Goal: Task Accomplishment & Management: Manage account settings

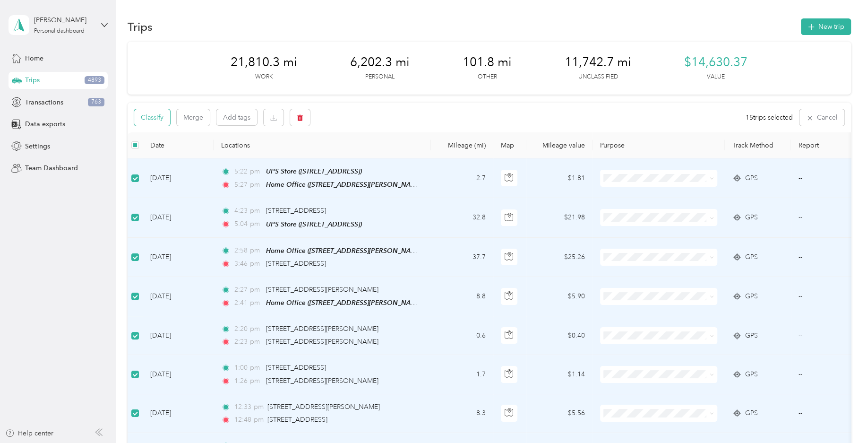
click at [164, 116] on button "Classify" at bounding box center [152, 117] width 36 height 17
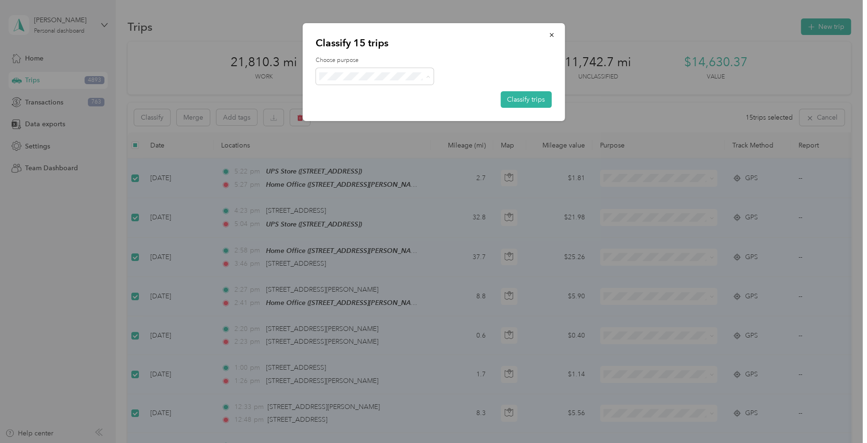
click at [370, 182] on li "Field Nation" at bounding box center [375, 180] width 118 height 18
click at [529, 99] on button "Classify trips" at bounding box center [525, 99] width 51 height 17
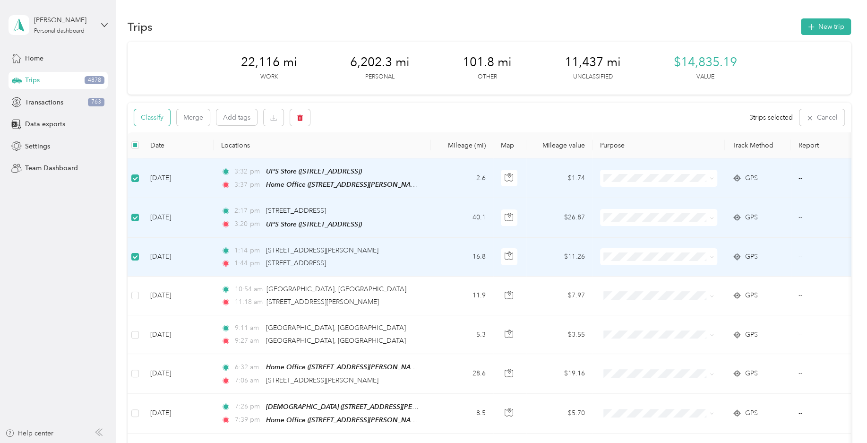
click at [160, 123] on button "Classify" at bounding box center [152, 117] width 36 height 17
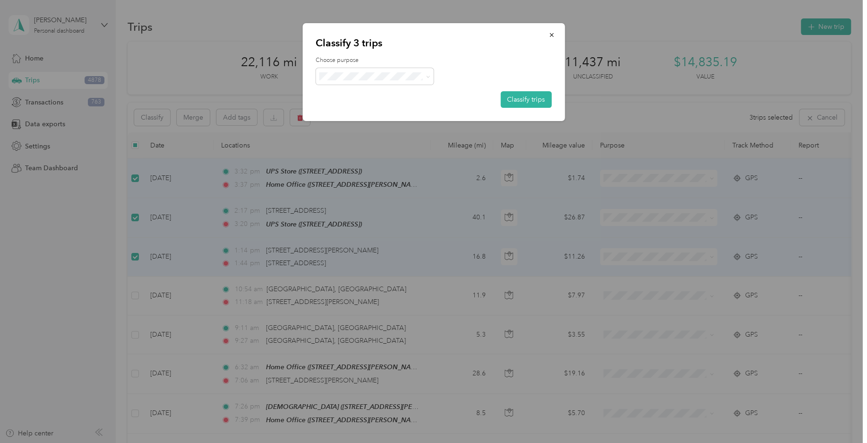
click at [394, 64] on label "Choose purpose" at bounding box center [434, 60] width 236 height 9
click at [390, 71] on span at bounding box center [375, 76] width 118 height 17
click at [363, 157] on span "Consultant" at bounding box center [383, 156] width 88 height 10
click at [511, 98] on button "Classify trips" at bounding box center [525, 99] width 51 height 17
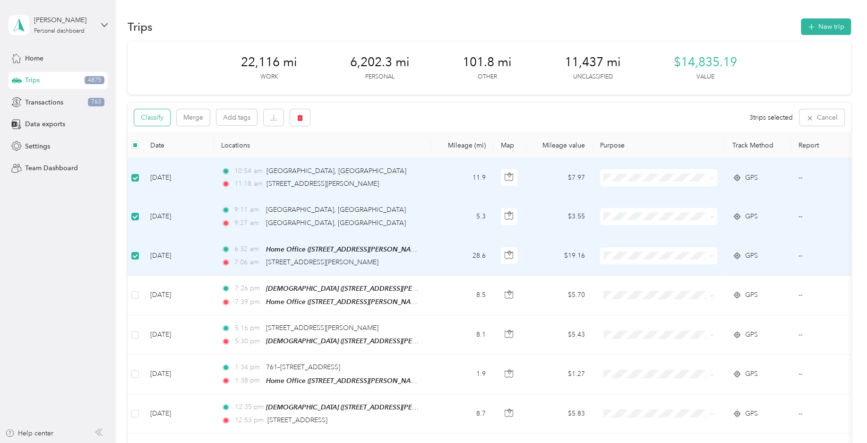
click at [164, 119] on button "Classify" at bounding box center [152, 117] width 36 height 17
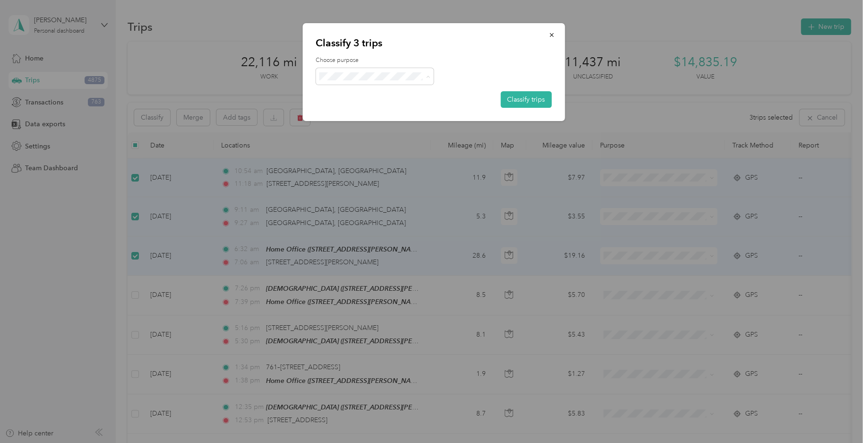
click at [378, 187] on ol "Work Personal Workmarket Consultant Field Nation Other Charity Medical Moving C…" at bounding box center [375, 152] width 118 height 132
click at [521, 99] on button "Classify trips" at bounding box center [525, 99] width 51 height 17
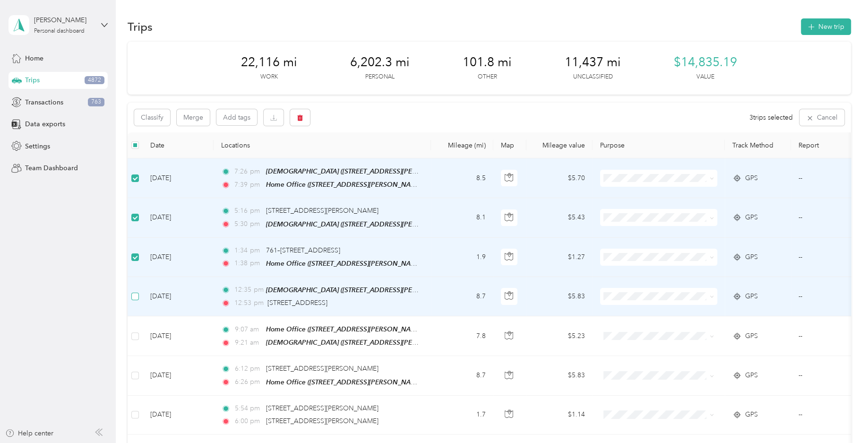
click at [135, 299] on label at bounding box center [135, 296] width 8 height 10
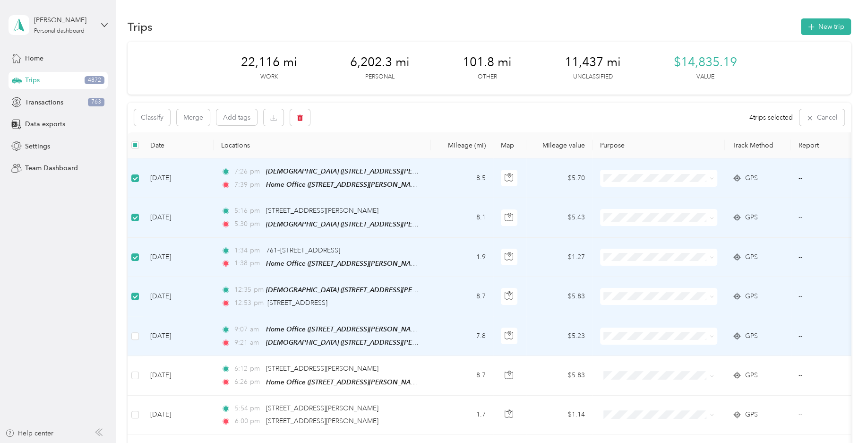
click at [135, 339] on td at bounding box center [135, 336] width 15 height 40
click at [161, 121] on button "Classify" at bounding box center [152, 117] width 36 height 17
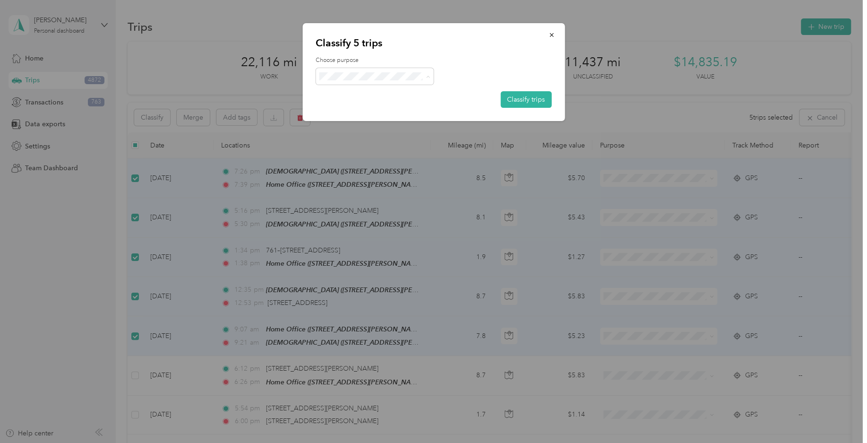
click at [372, 118] on ol "Work Personal Workmarket Consultant Field Nation Other Charity Medical Moving C…" at bounding box center [375, 152] width 118 height 132
click at [392, 81] on span at bounding box center [375, 76] width 118 height 17
click at [351, 116] on li "Personal" at bounding box center [375, 113] width 118 height 18
click at [532, 97] on button "Classify trips" at bounding box center [525, 99] width 51 height 17
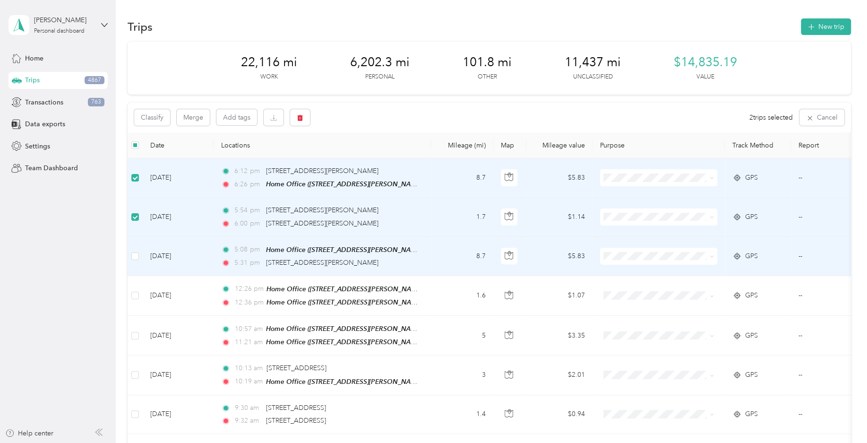
click at [135, 246] on td at bounding box center [135, 256] width 15 height 39
click at [136, 251] on label at bounding box center [135, 256] width 8 height 10
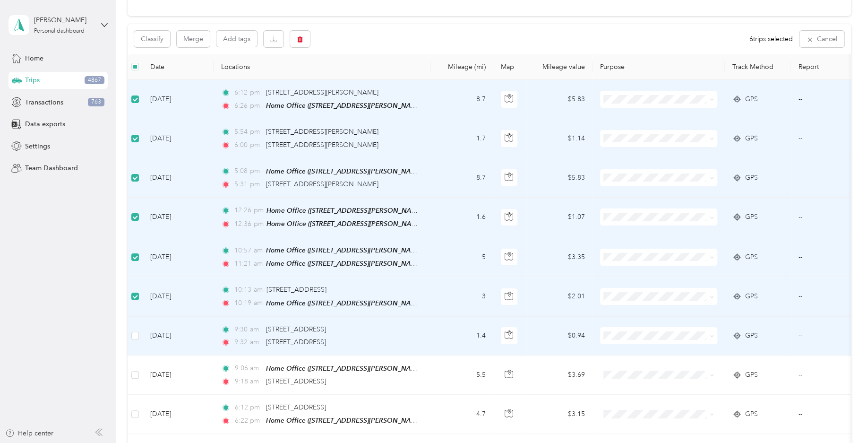
scroll to position [93, 0]
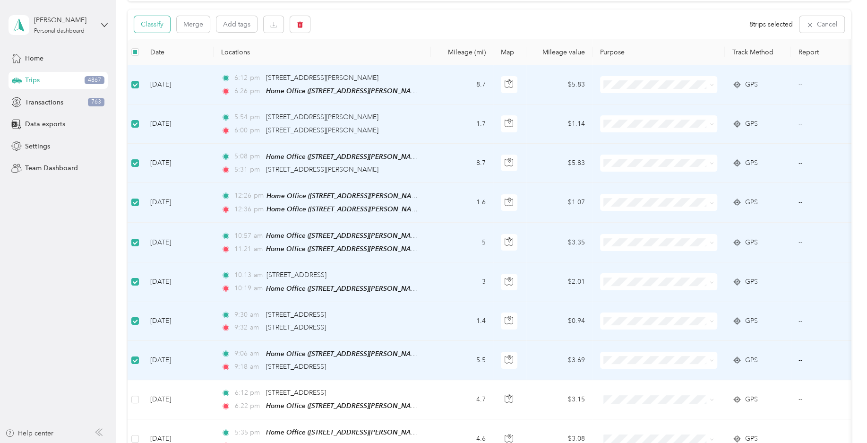
click at [158, 31] on button "Classify" at bounding box center [152, 24] width 36 height 17
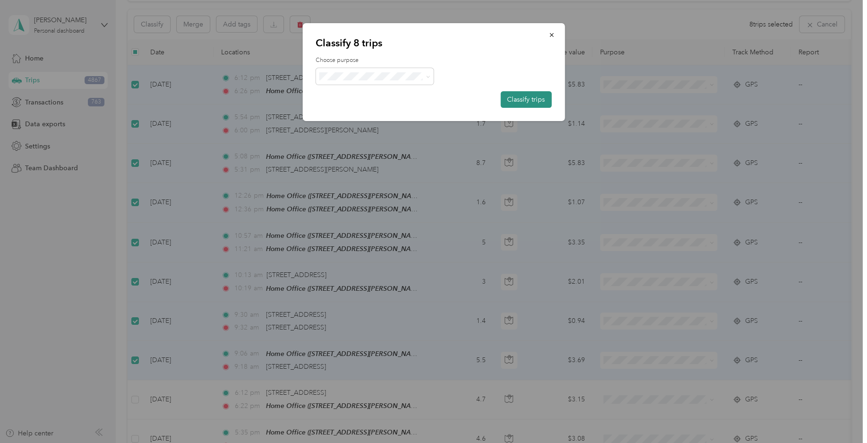
click at [524, 98] on button "Classify trips" at bounding box center [525, 99] width 51 height 17
